Goal: Transaction & Acquisition: Purchase product/service

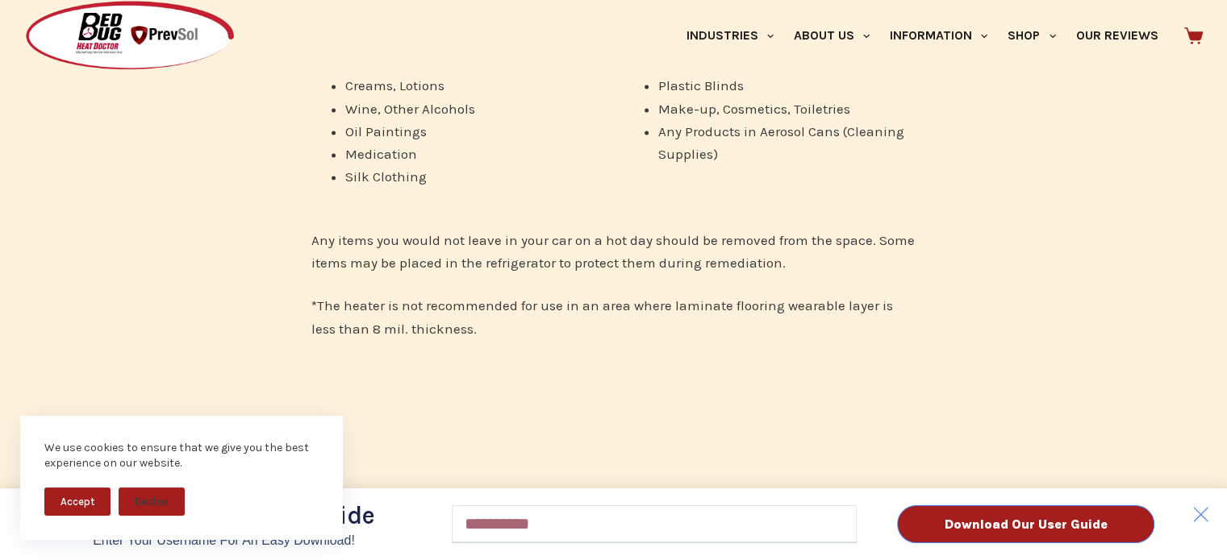
scroll to position [2742, 0]
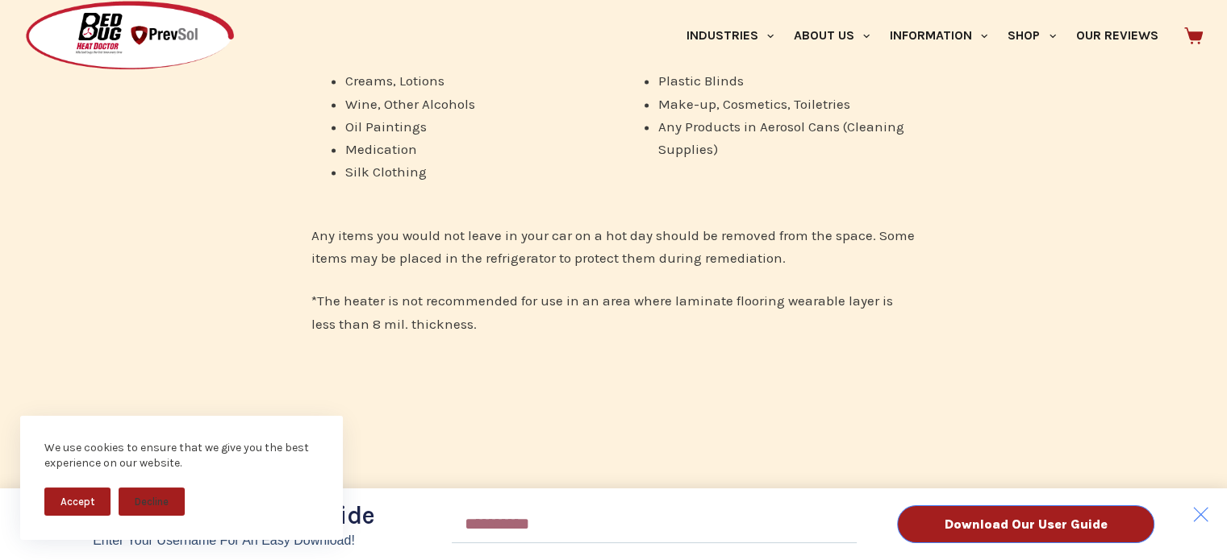
click at [77, 509] on button "Accept" at bounding box center [77, 502] width 66 height 28
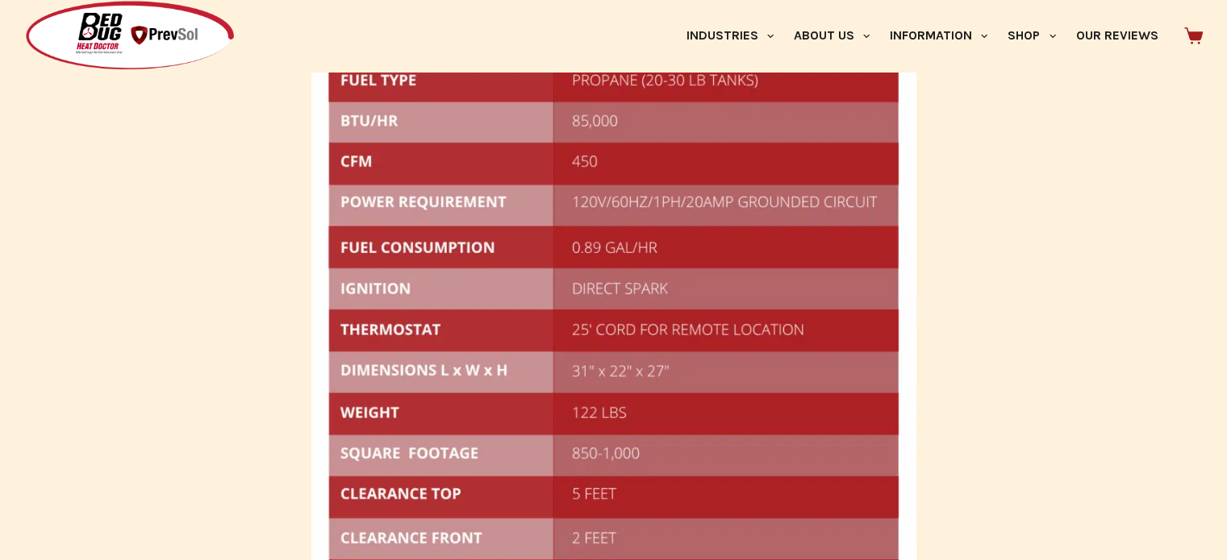
scroll to position [3951, 0]
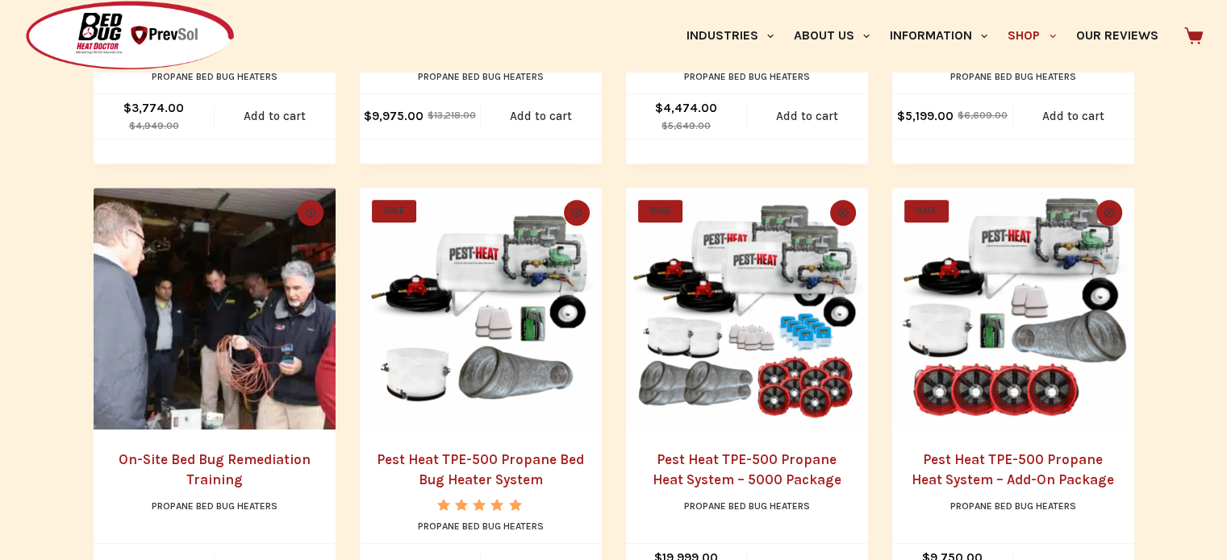
scroll to position [726, 0]
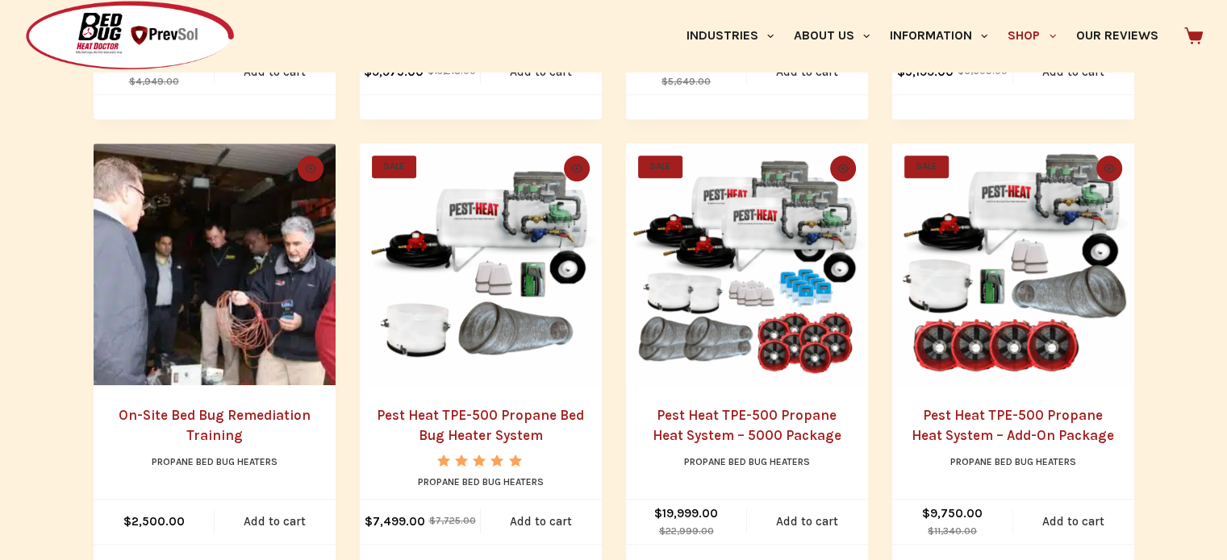
click at [479, 428] on link "Pest Heat TPE-500 Propane Bed Bug Heater System" at bounding box center [480, 425] width 207 height 37
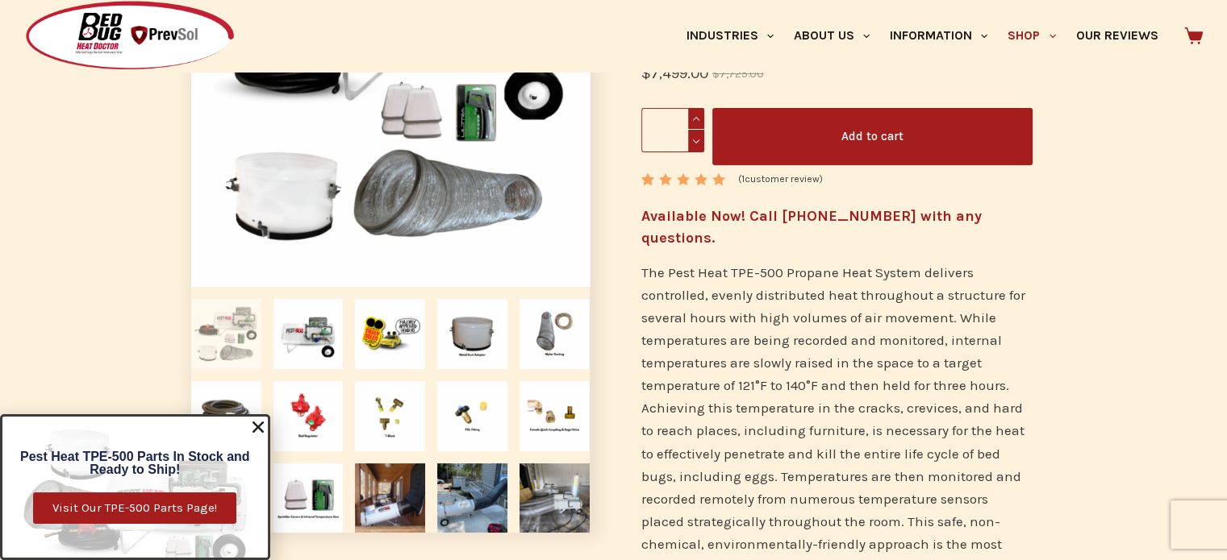
scroll to position [323, 0]
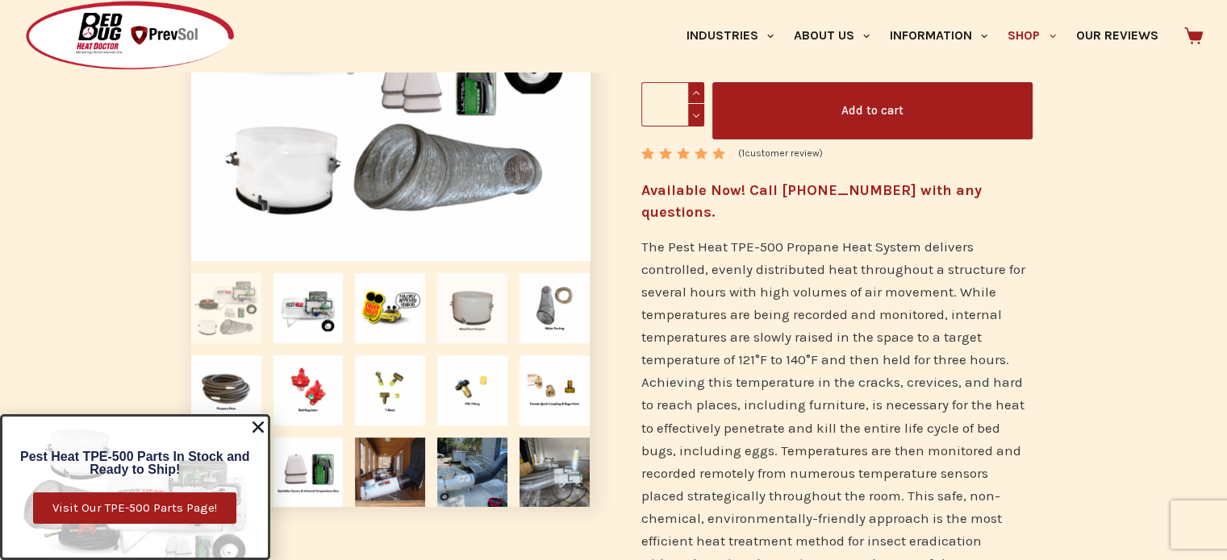
click at [476, 316] on img at bounding box center [472, 308] width 70 height 70
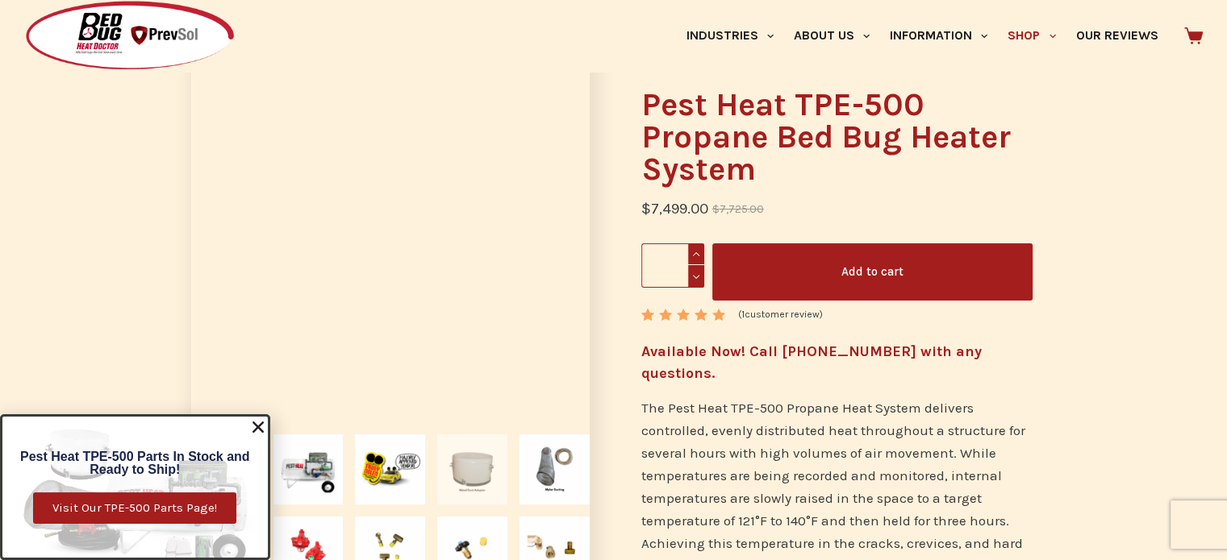
scroll to position [161, 0]
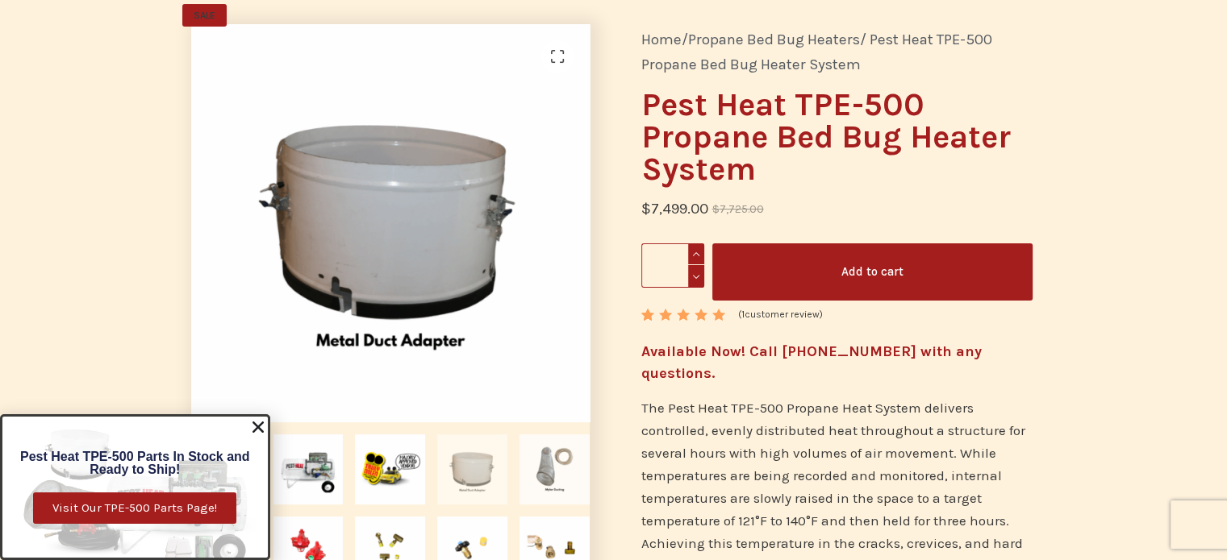
click at [548, 457] on img at bounding box center [554, 470] width 70 height 70
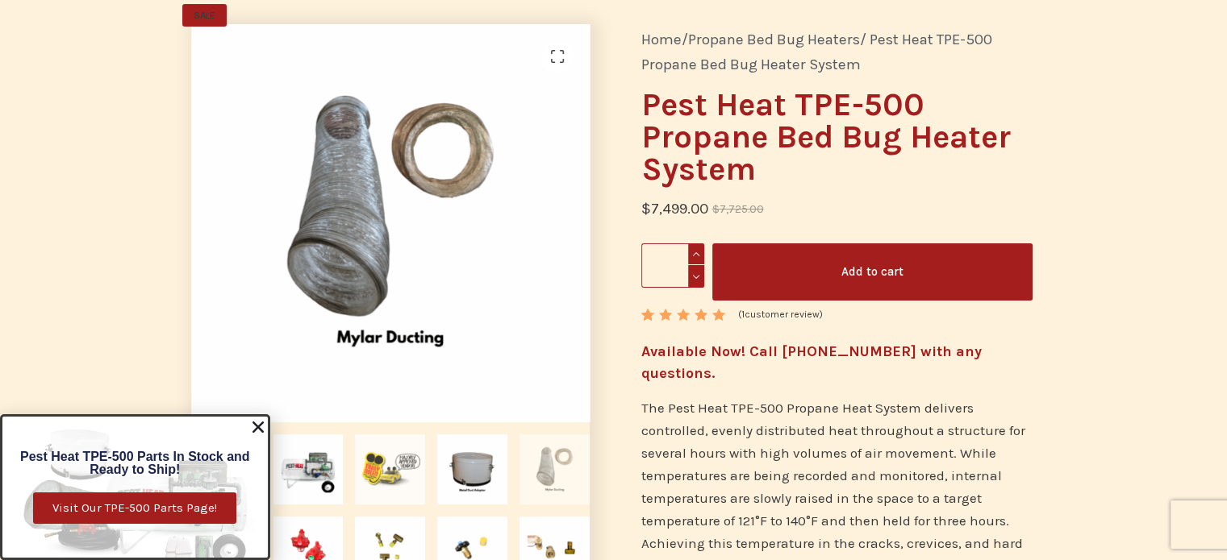
click at [377, 480] on img at bounding box center [390, 470] width 70 height 70
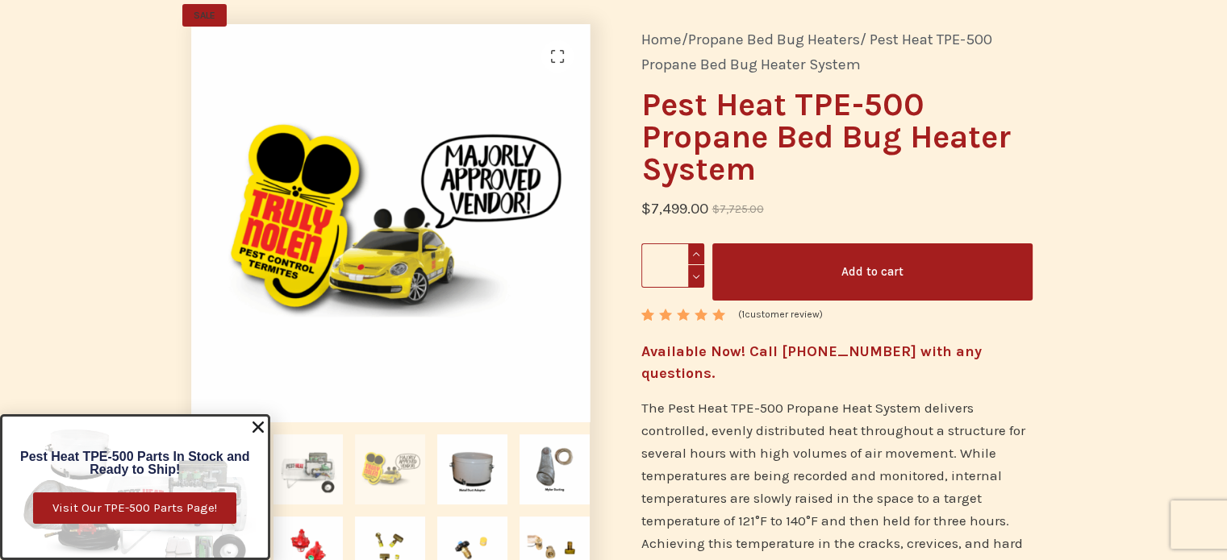
click at [297, 489] on img at bounding box center [308, 470] width 70 height 70
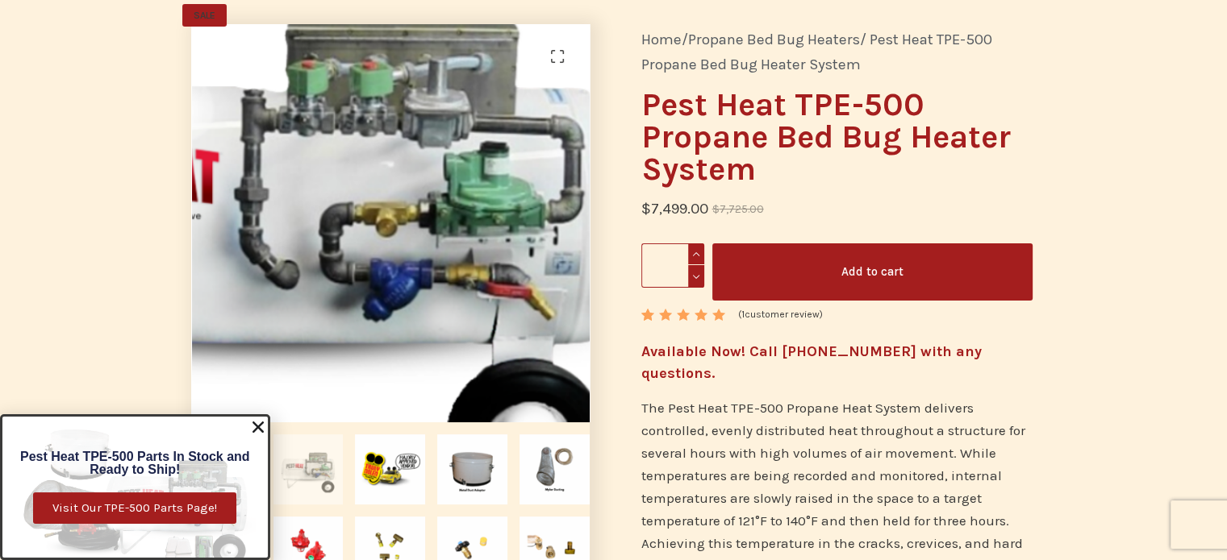
drag, startPoint x: 485, startPoint y: 229, endPoint x: 794, endPoint y: 383, distance: 344.4
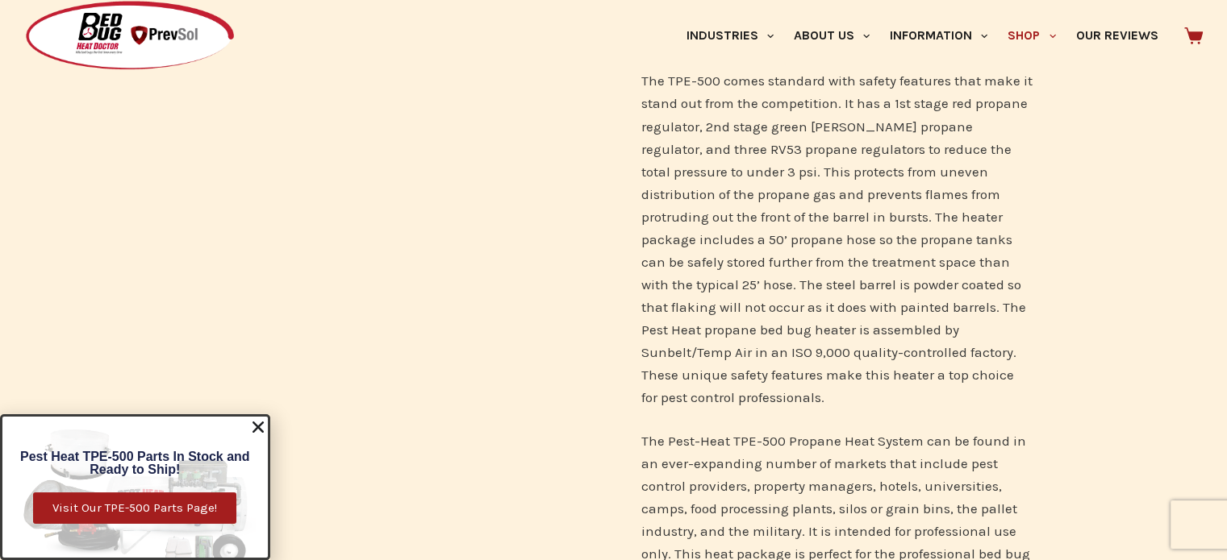
scroll to position [1371, 0]
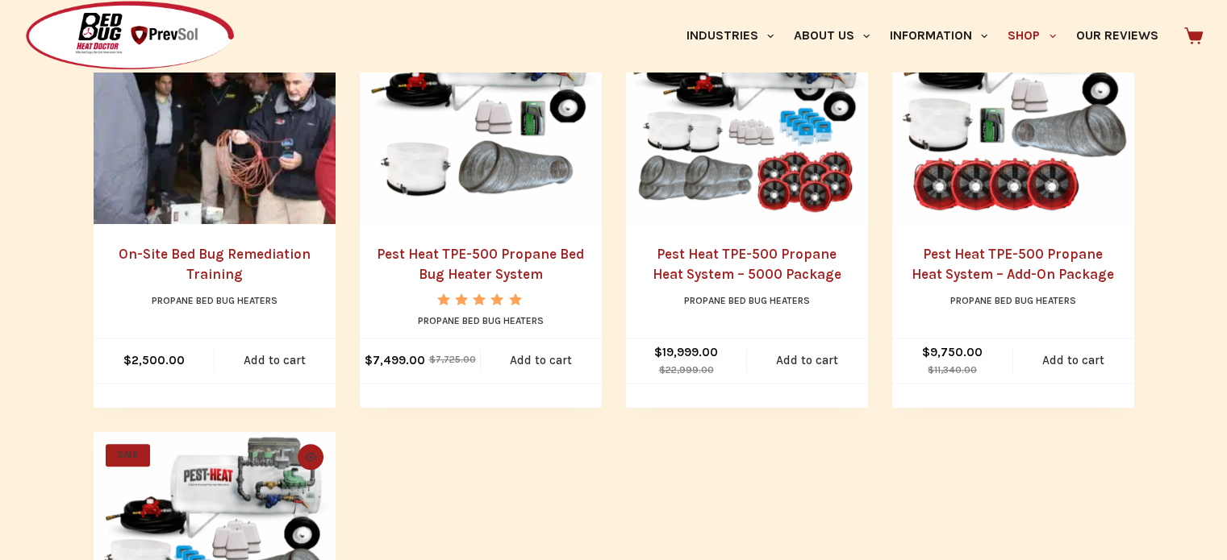
scroll to position [564, 0]
